Goal: Task Accomplishment & Management: Manage account settings

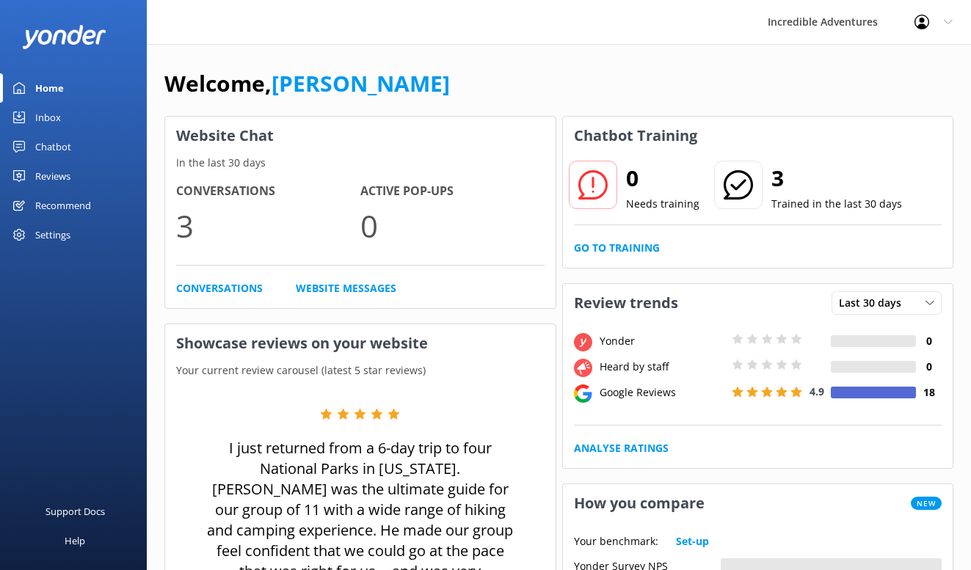
click at [947, 21] on icon at bounding box center [948, 22] width 9 height 9
click at [900, 61] on link "Profile Settings" at bounding box center [898, 62] width 147 height 37
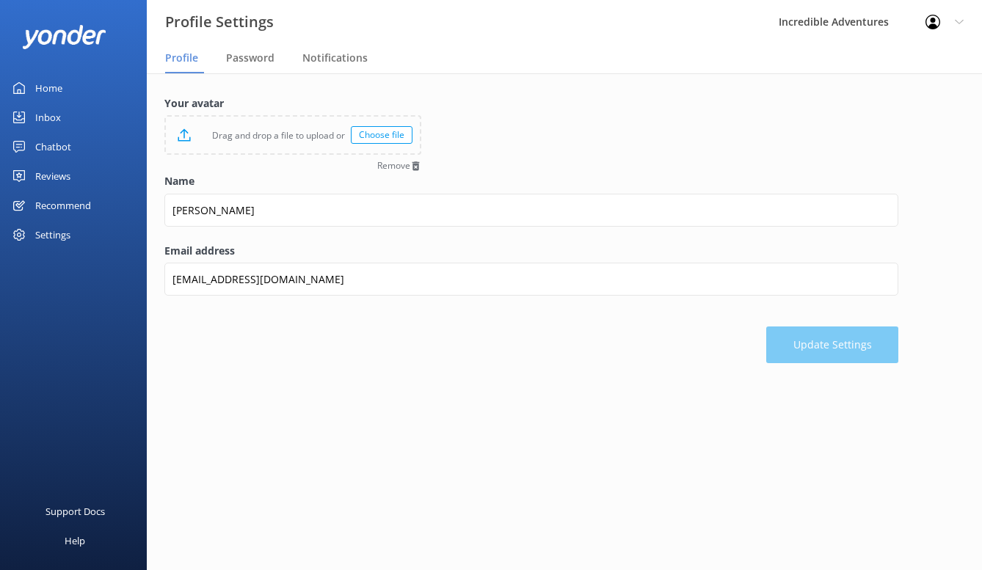
click at [52, 239] on div "Settings" at bounding box center [52, 234] width 35 height 29
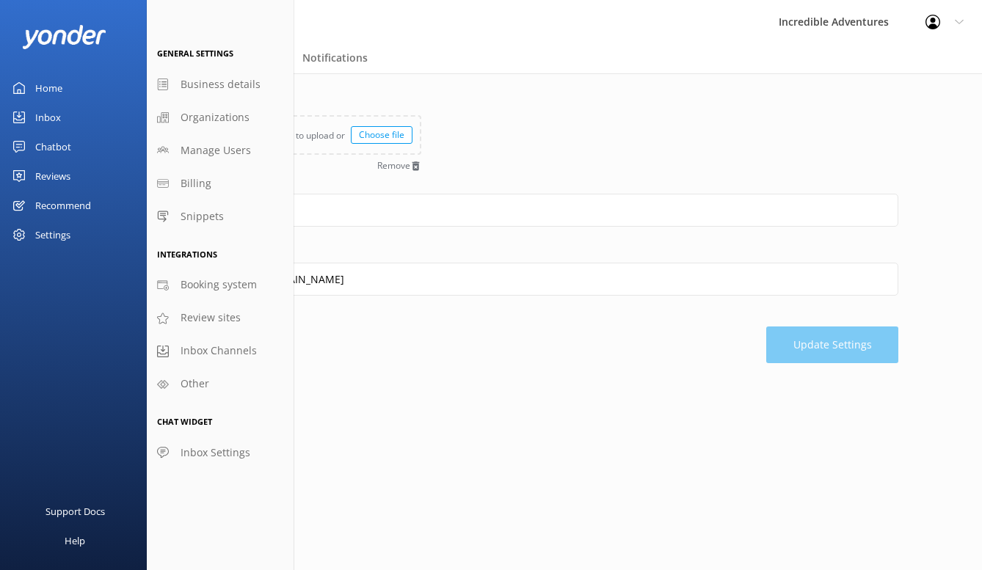
click at [395, 371] on div "Your avatar Drag and drop a file to upload or Choose file Remove Name [PERSON_N…" at bounding box center [564, 232] width 835 height 319
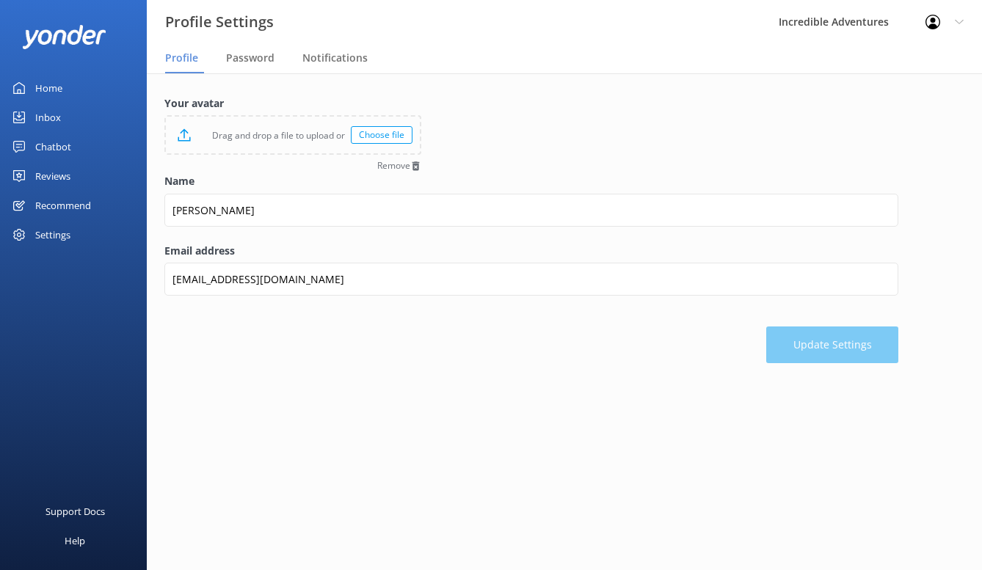
click at [68, 233] on div "Settings" at bounding box center [52, 234] width 35 height 29
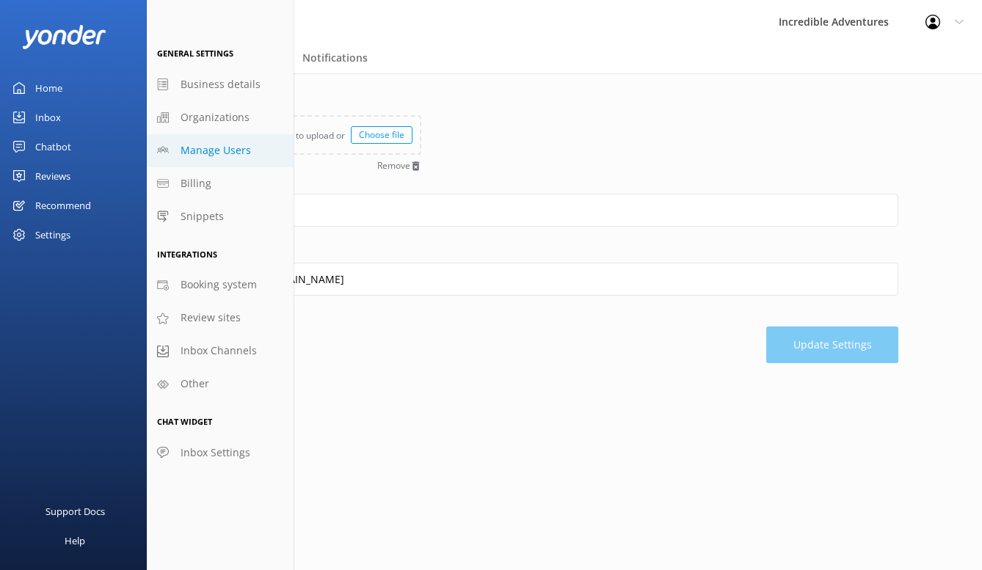
click at [191, 148] on span "Manage Users" at bounding box center [216, 150] width 70 height 16
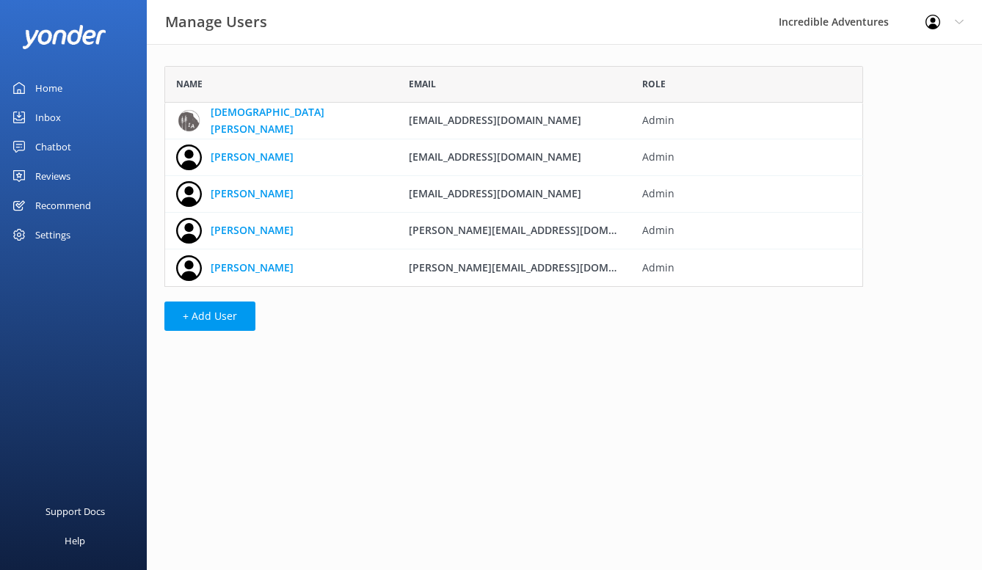
scroll to position [210, 688]
